Goal: Task Accomplishment & Management: Use online tool/utility

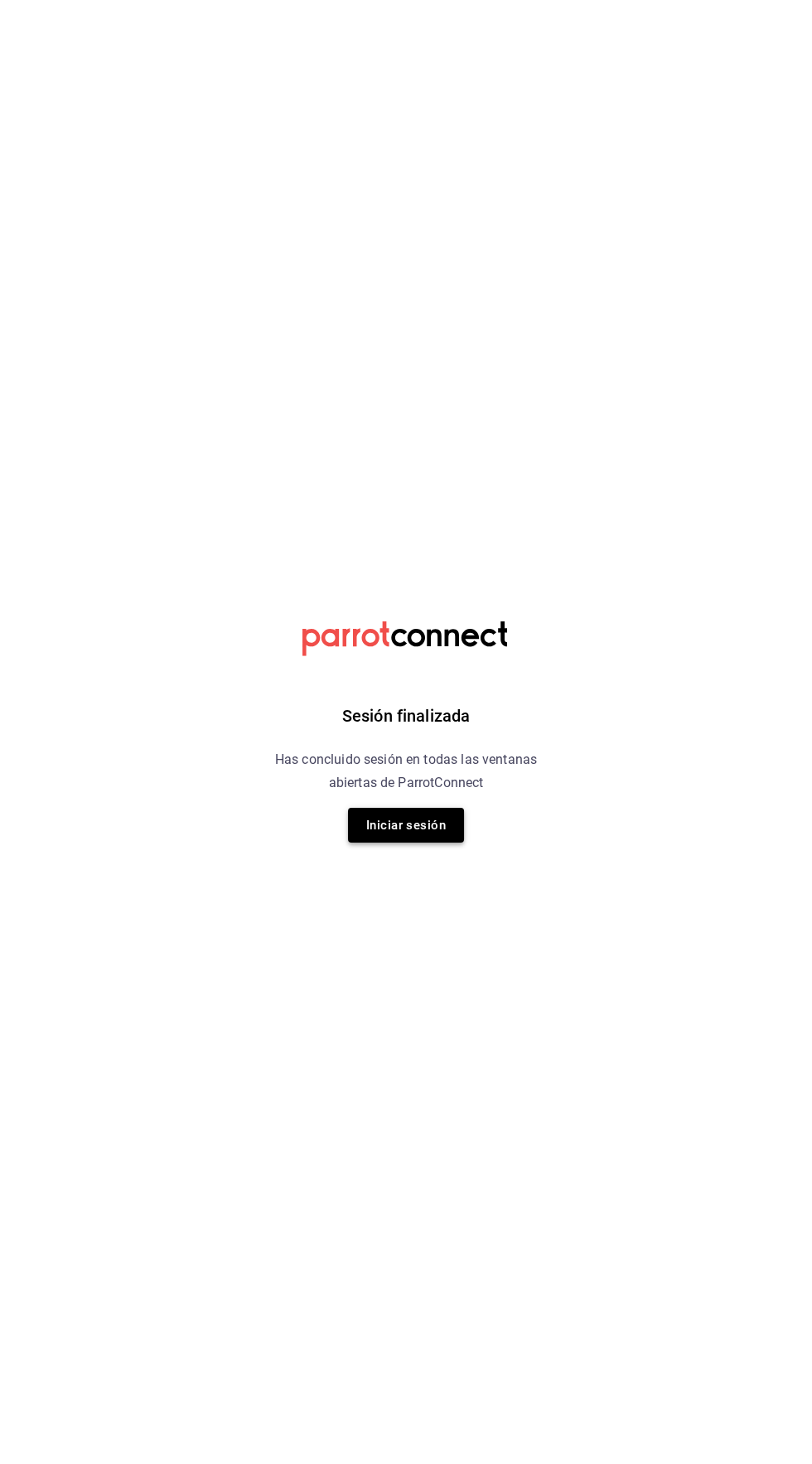
click at [414, 829] on button "Iniciar sesión" at bounding box center [406, 826] width 116 height 35
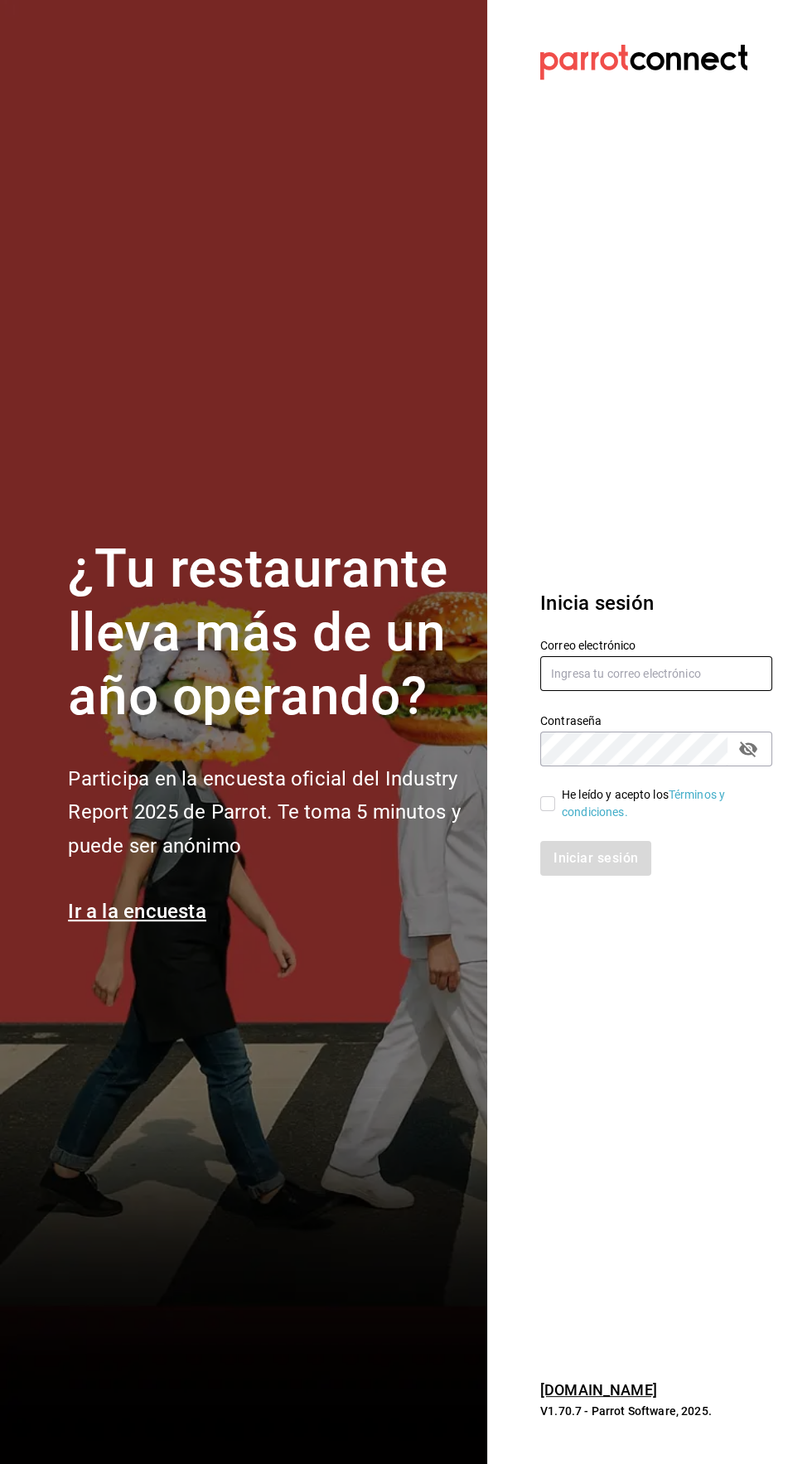
click at [628, 691] on input "text" at bounding box center [657, 673] width 232 height 35
type input "[EMAIL_ADDRESS][DOMAIN_NAME]"
click at [545, 811] on input "He leído y acepto los Términos y condiciones." at bounding box center [548, 803] width 15 height 15
checkbox input "true"
click at [608, 875] on button "Iniciar sesión" at bounding box center [596, 859] width 112 height 35
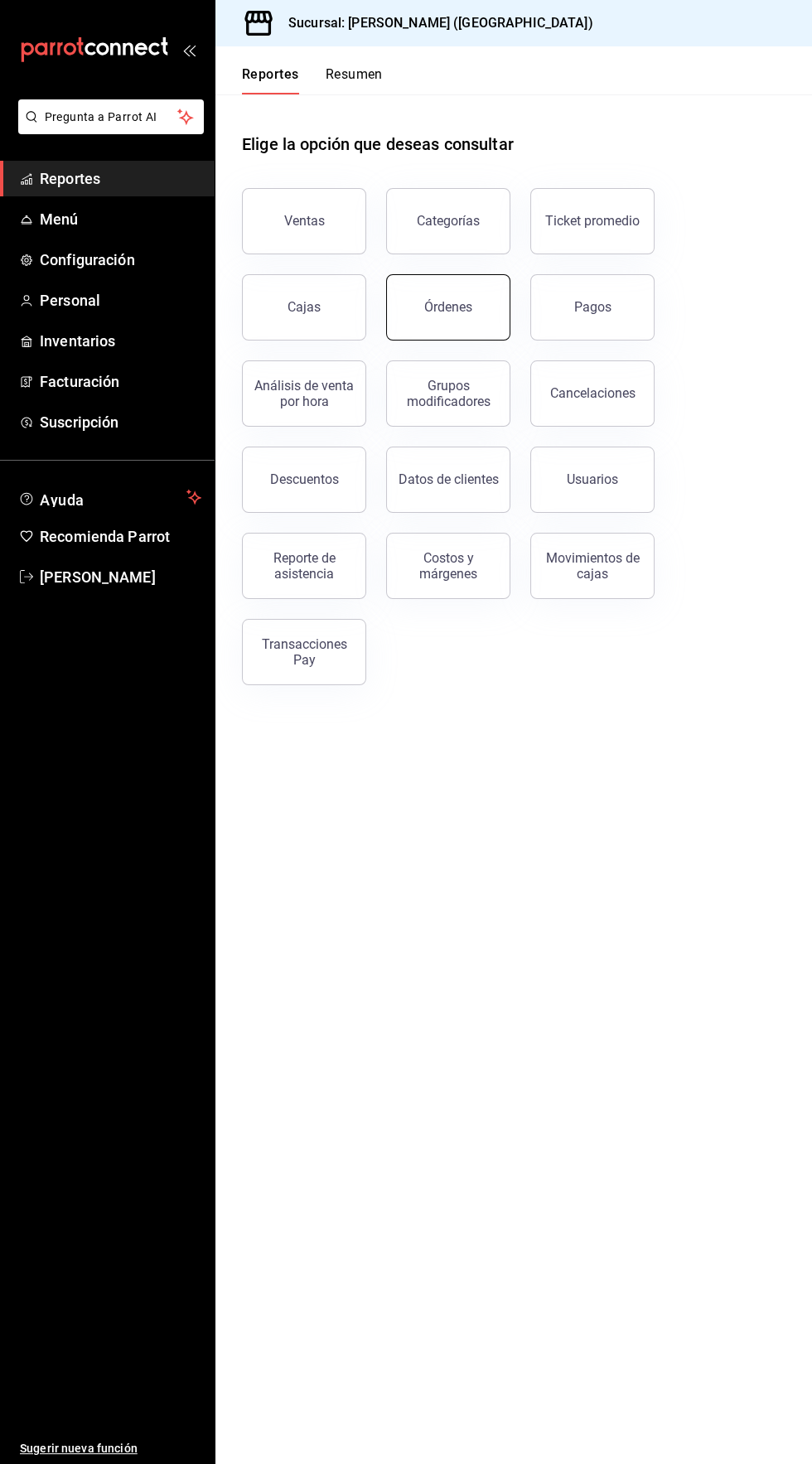
click at [449, 295] on button "Órdenes" at bounding box center [448, 307] width 124 height 66
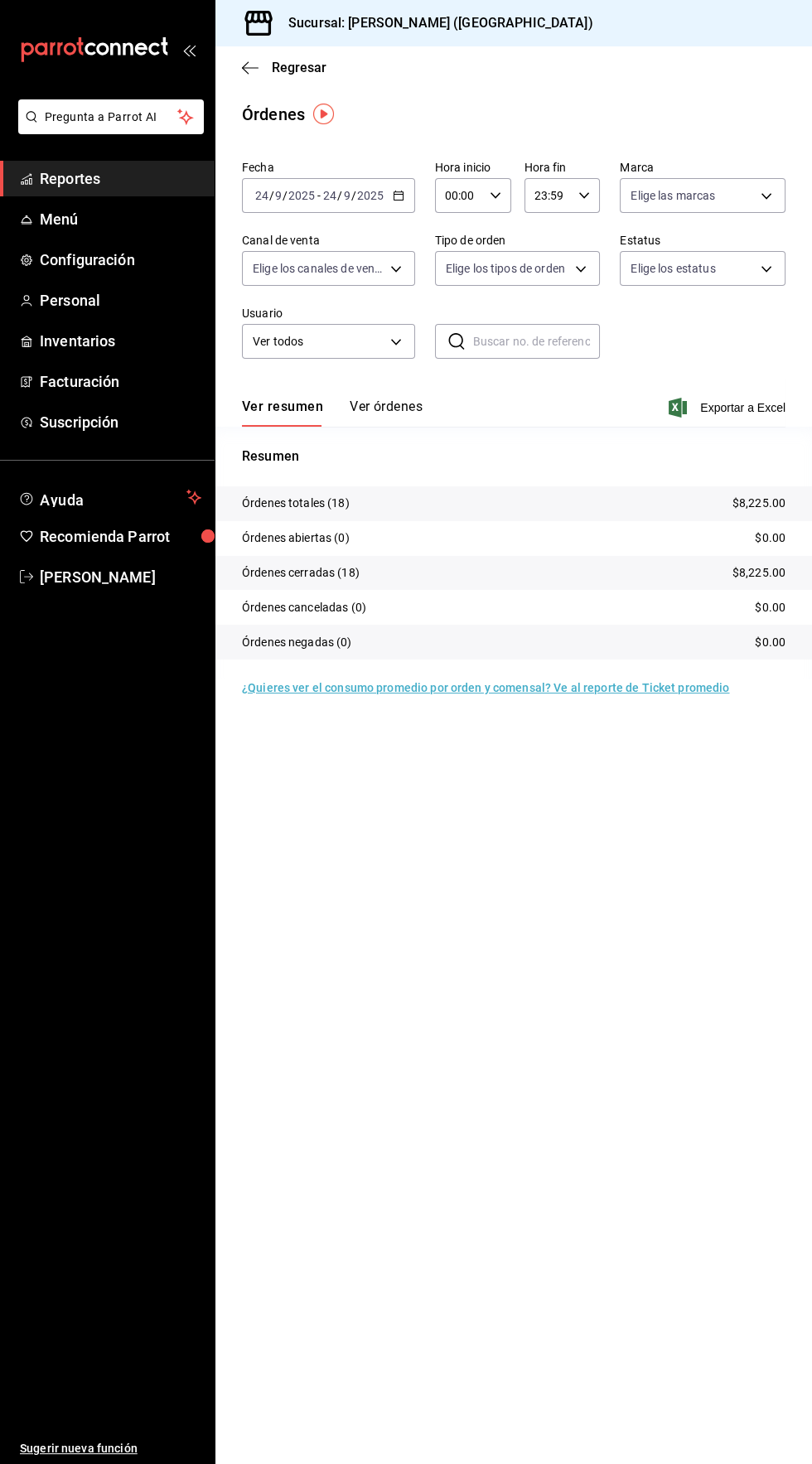
click at [467, 195] on input "00:00" at bounding box center [459, 195] width 48 height 33
click at [450, 314] on button "04" at bounding box center [452, 301] width 31 height 33
type input "04:00"
click at [721, 861] on div at bounding box center [406, 732] width 812 height 1464
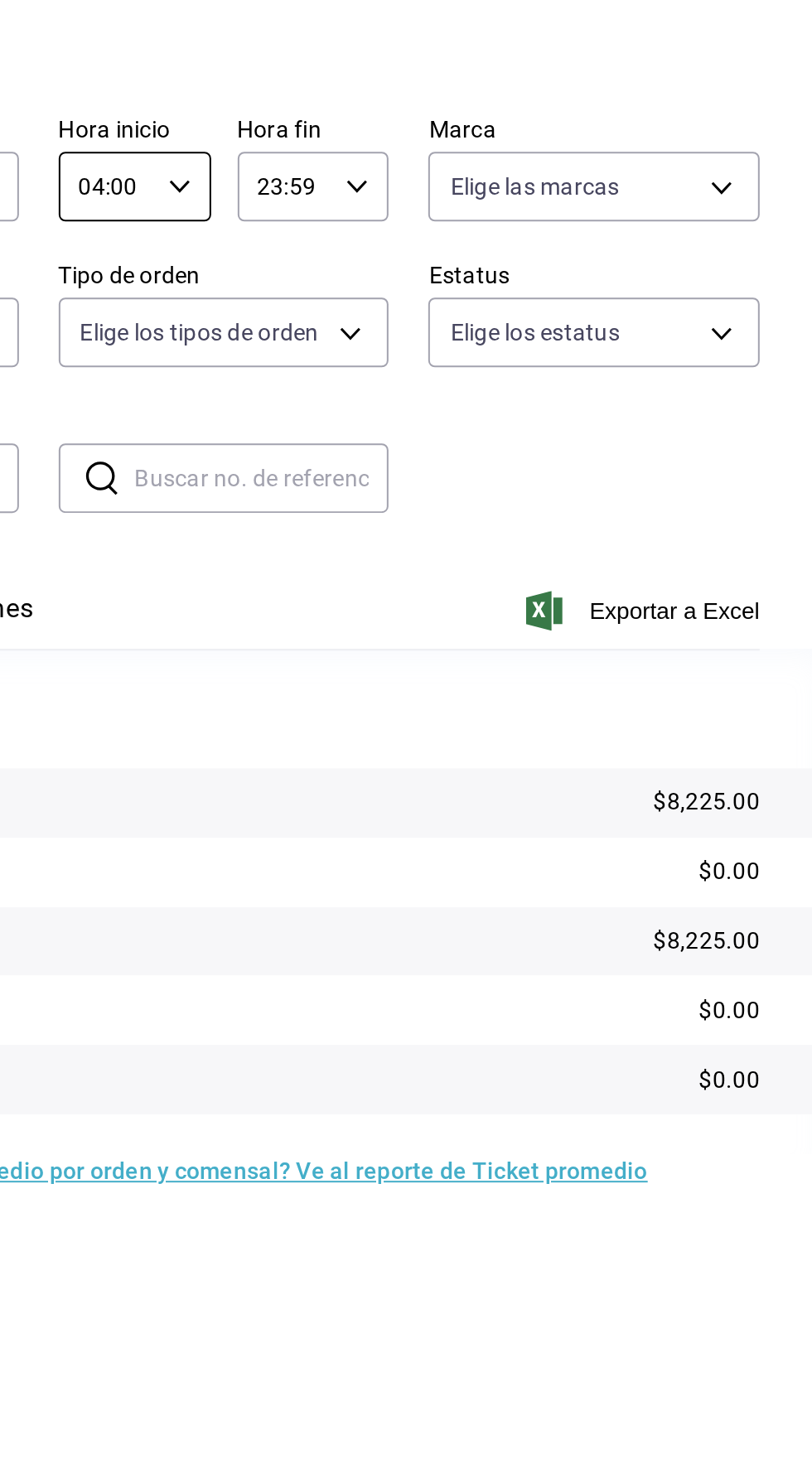
scroll to position [2, 0]
